Goal: Transaction & Acquisition: Obtain resource

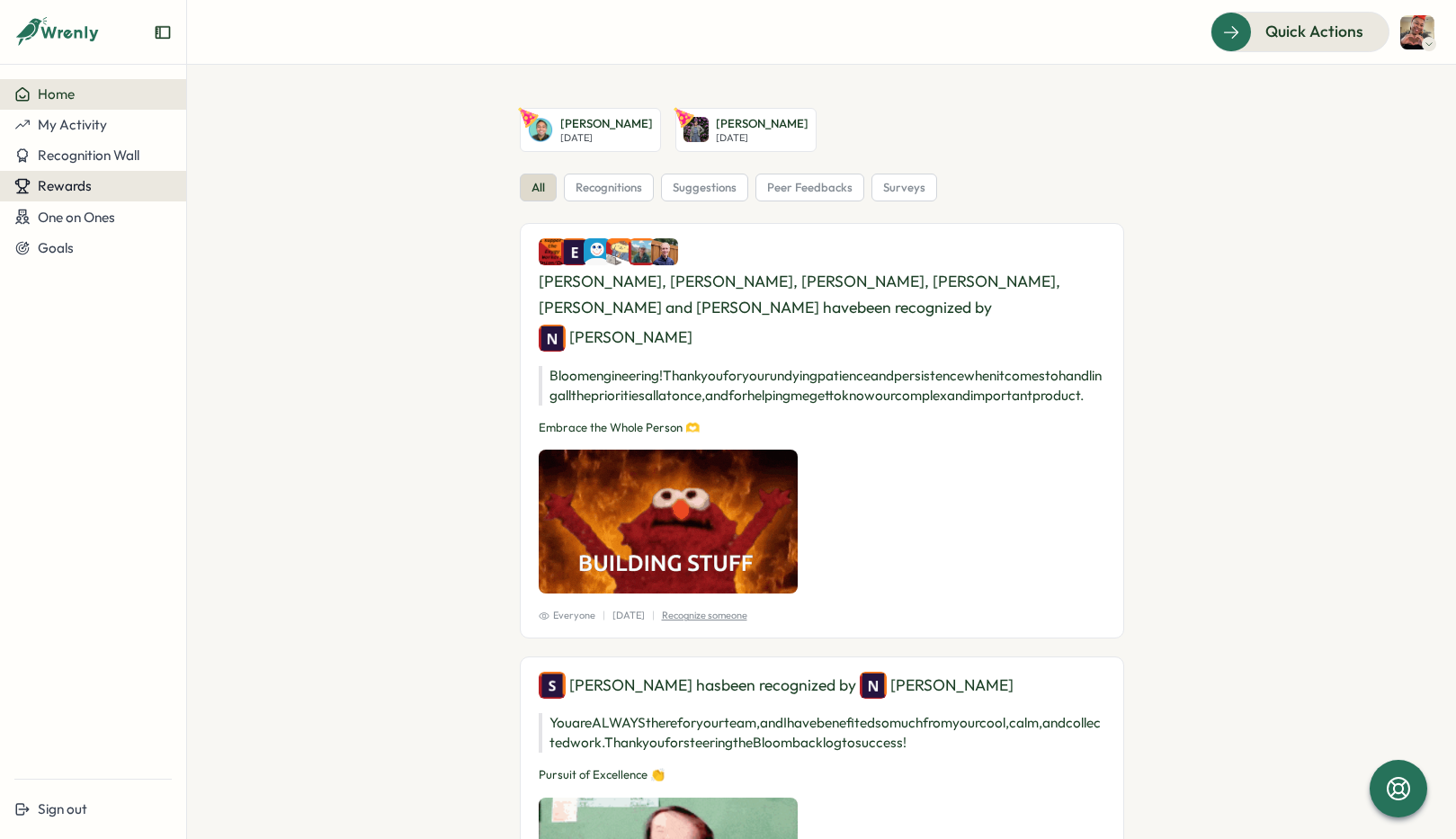
click at [73, 178] on span "Rewards" at bounding box center [65, 186] width 54 height 17
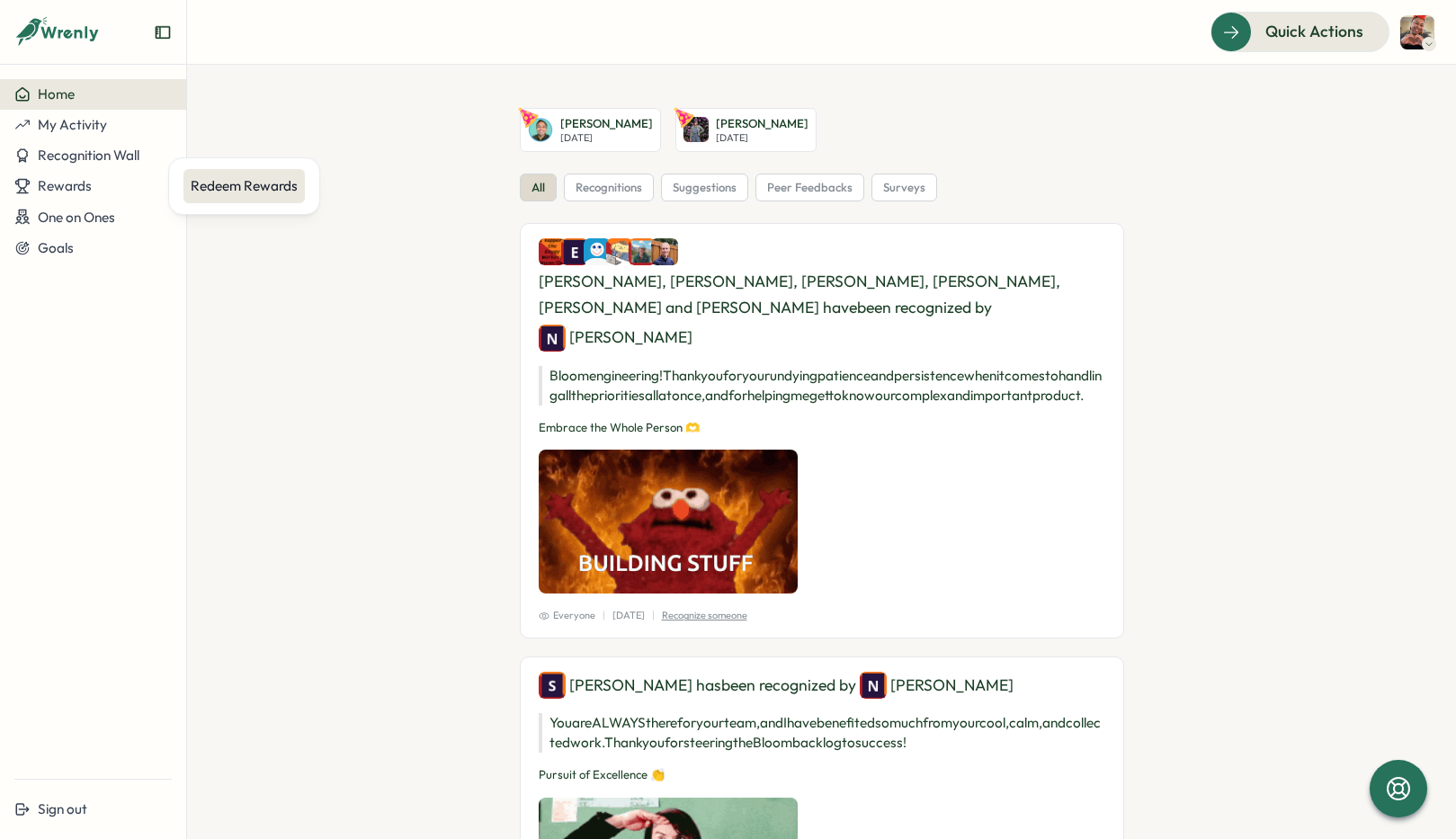
click at [209, 188] on div "Redeem Rewards" at bounding box center [244, 186] width 107 height 20
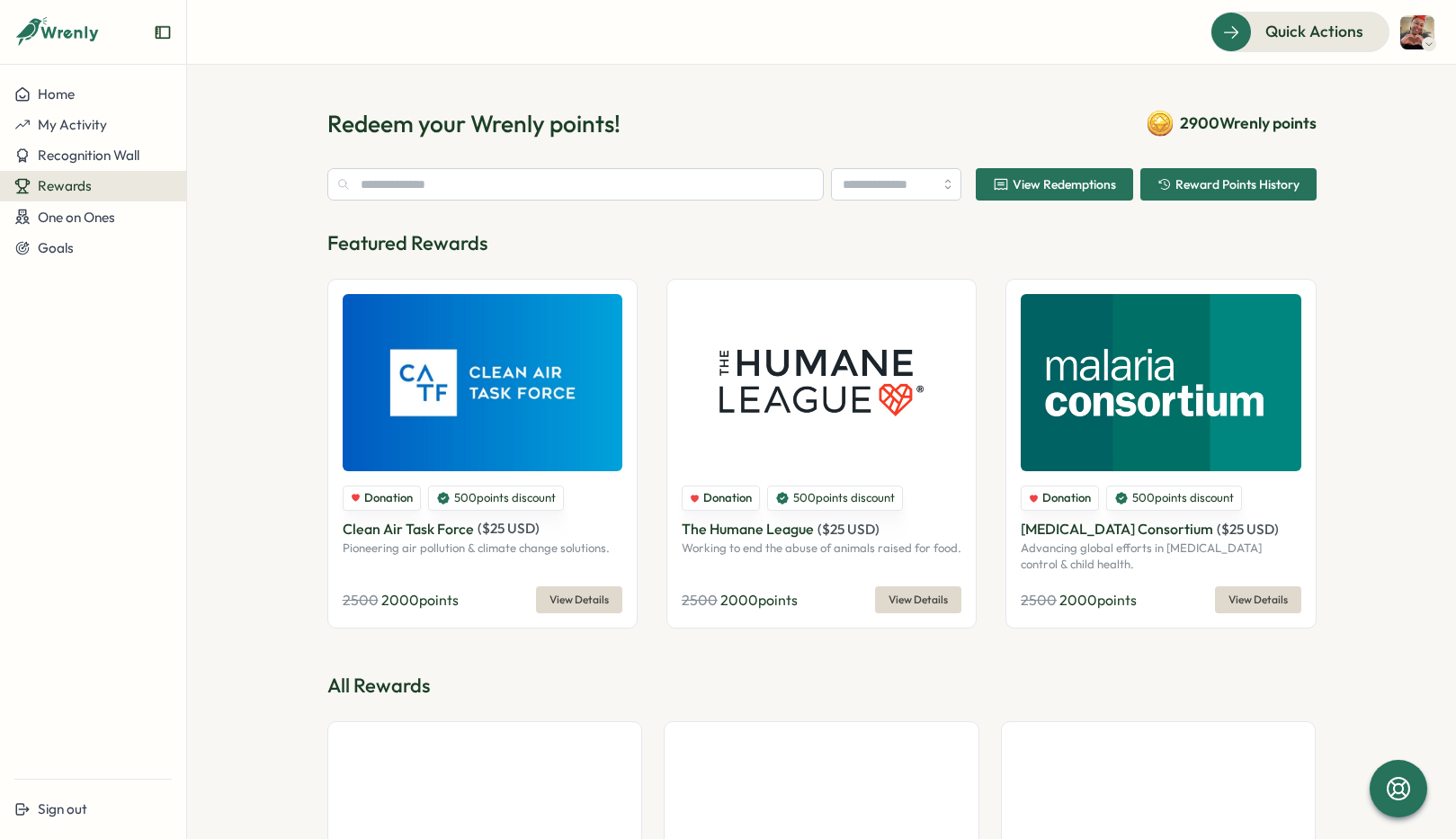
type input "**********"
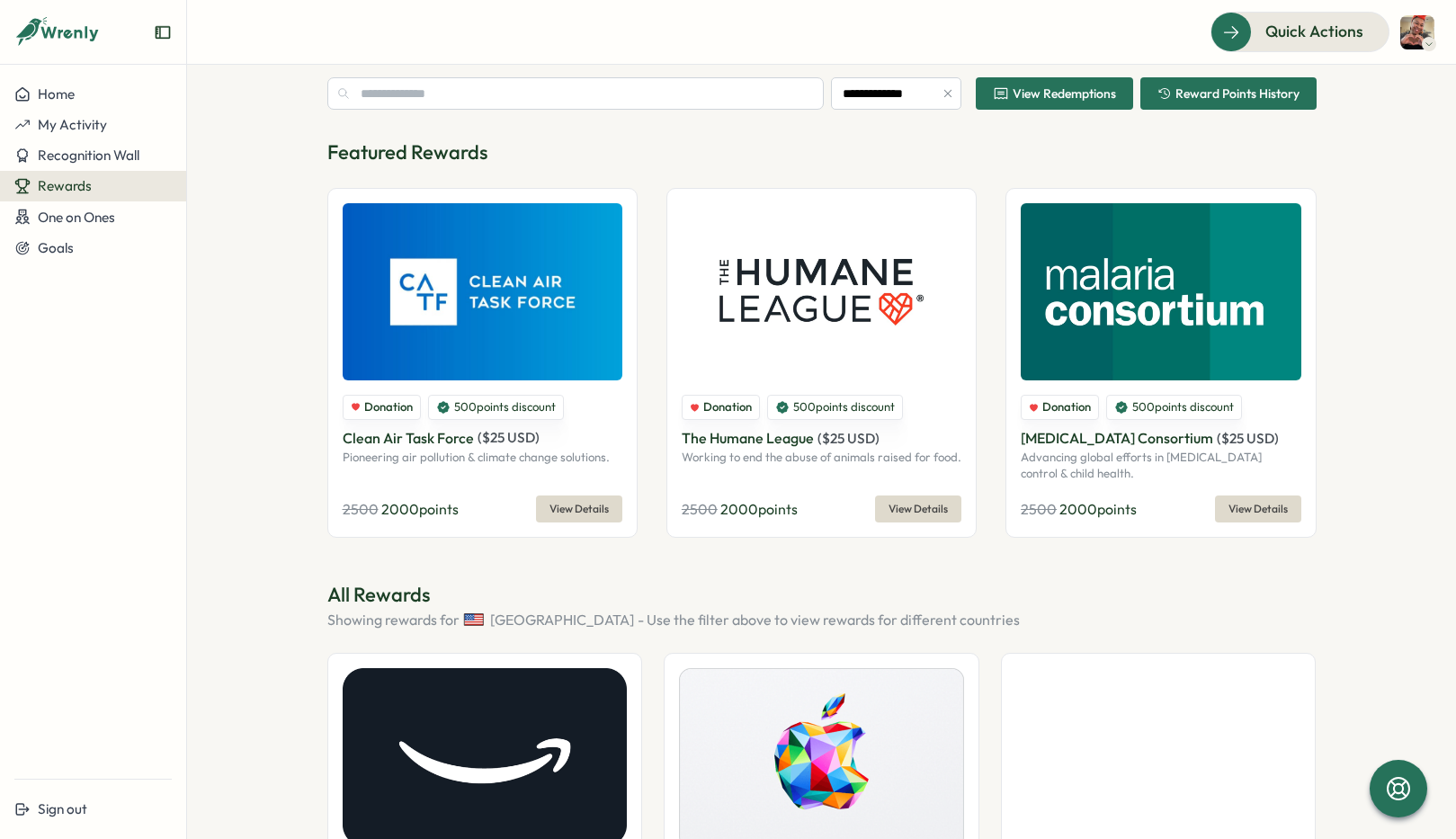
scroll to position [546, 0]
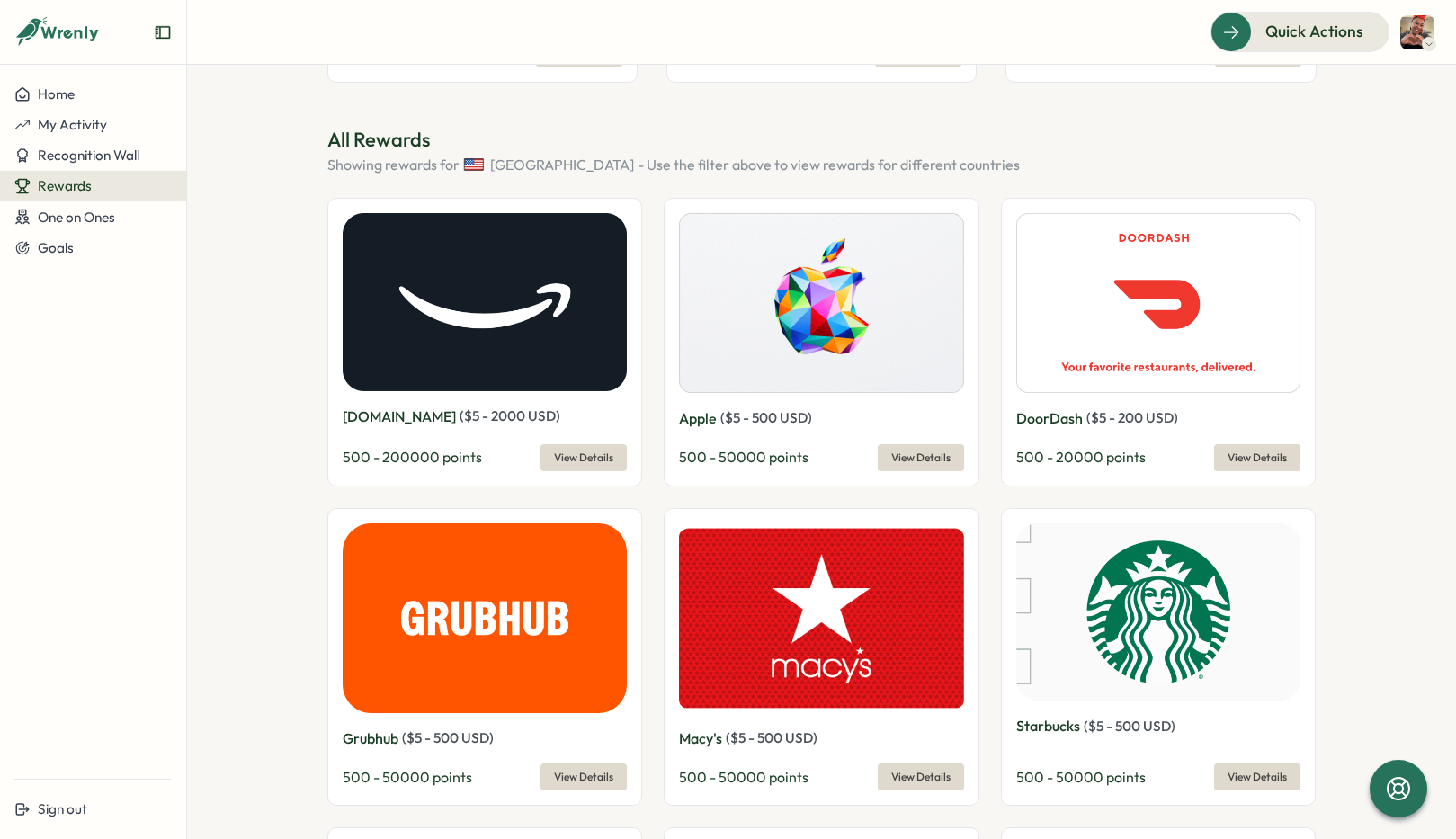
click at [554, 452] on span "View Details" at bounding box center [584, 458] width 60 height 25
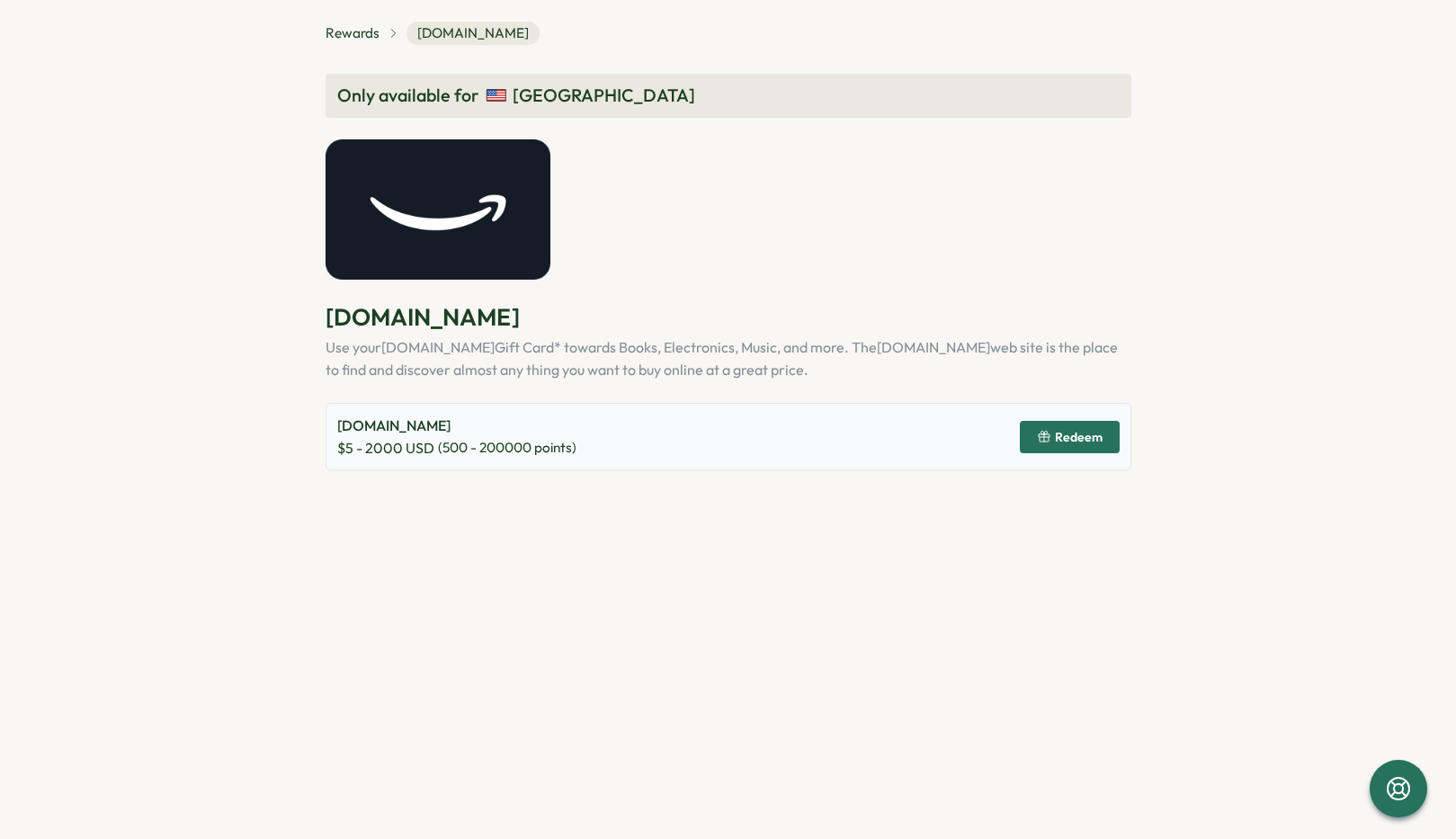
click at [1049, 439] on icon "button" at bounding box center [1044, 437] width 14 height 14
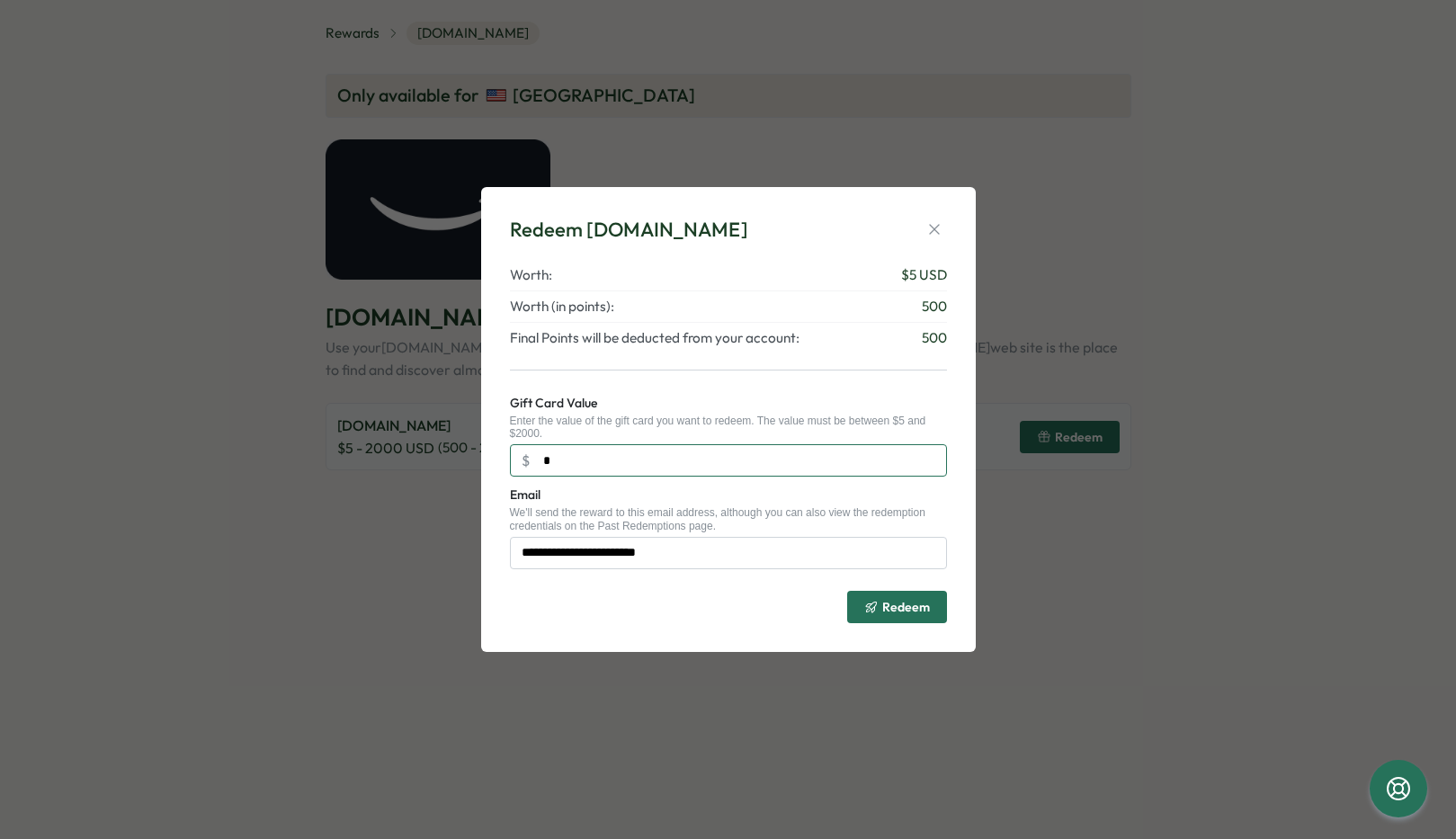
click at [694, 458] on input "*" at bounding box center [728, 461] width 437 height 33
type input "**"
click at [686, 593] on div "Redeem" at bounding box center [728, 600] width 437 height 47
click at [867, 615] on span "Redeem" at bounding box center [897, 607] width 66 height 31
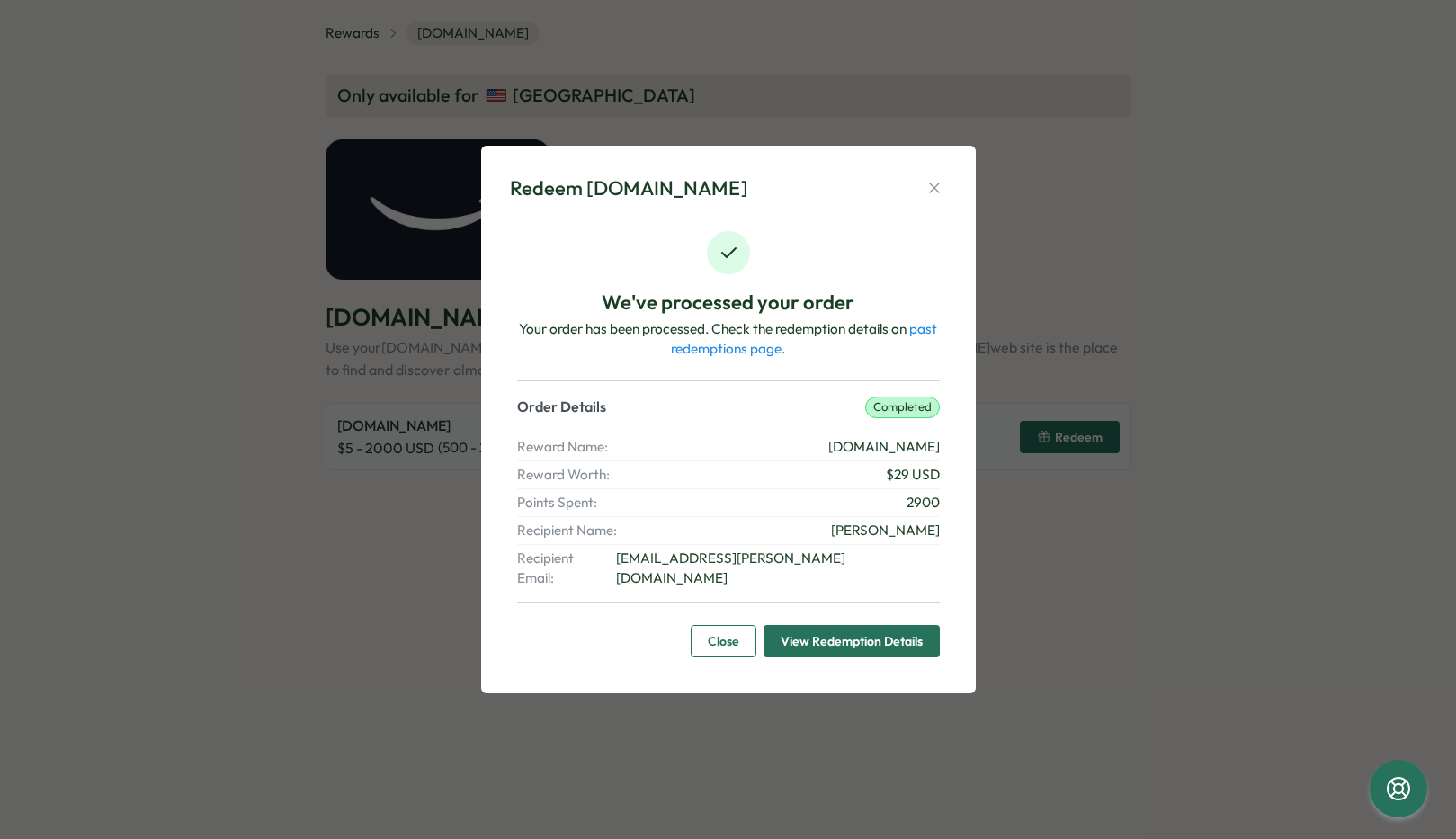
click at [821, 628] on span "View Redemption Details" at bounding box center [851, 642] width 142 height 31
